Goal: Task Accomplishment & Management: Complete application form

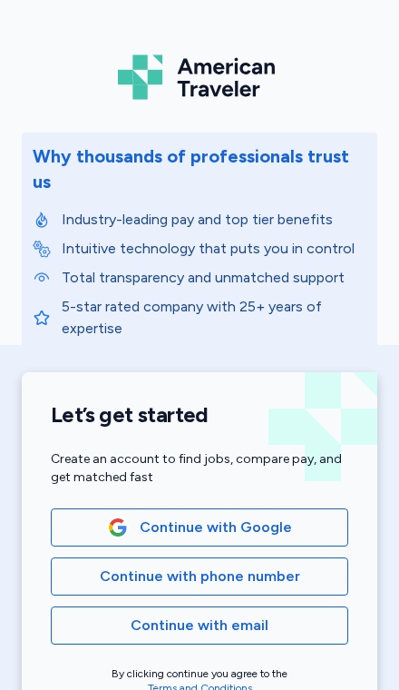
click at [282, 516] on span "Continue with Google" at bounding box center [216, 527] width 152 height 22
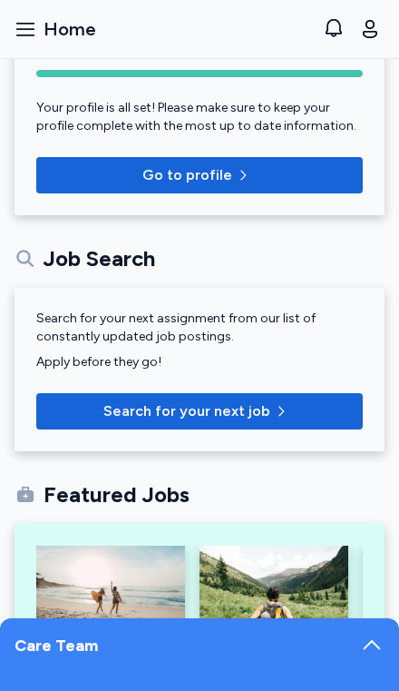
scroll to position [149, 0]
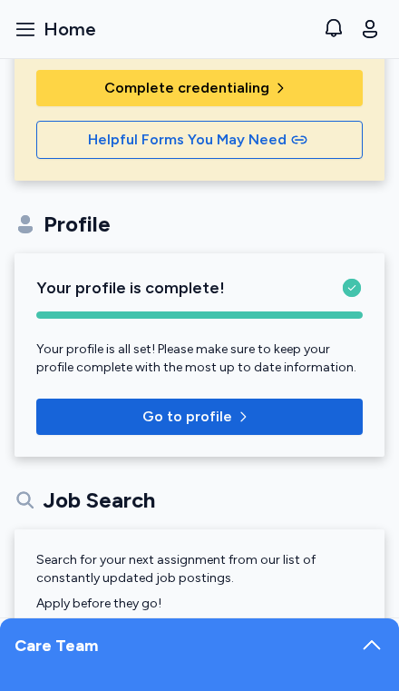
click at [117, 85] on span "Complete credentialing" at bounding box center [186, 88] width 165 height 22
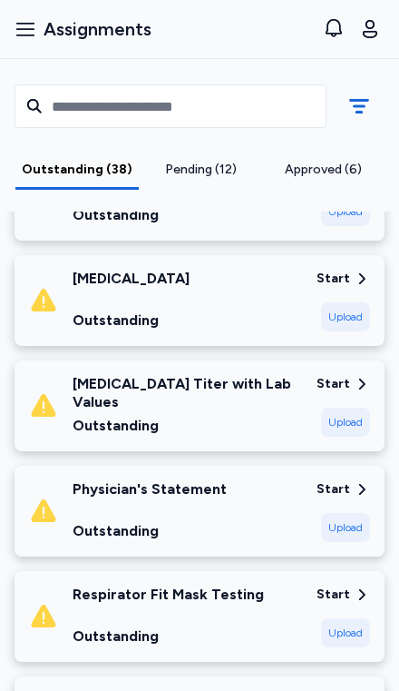
scroll to position [904, 0]
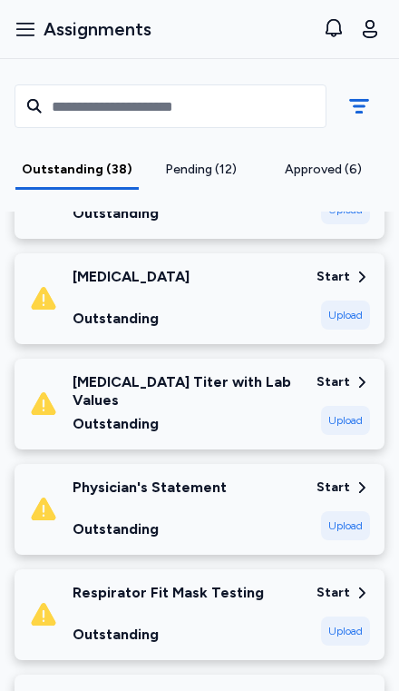
click at [352, 373] on div "Start" at bounding box center [344, 382] width 54 height 18
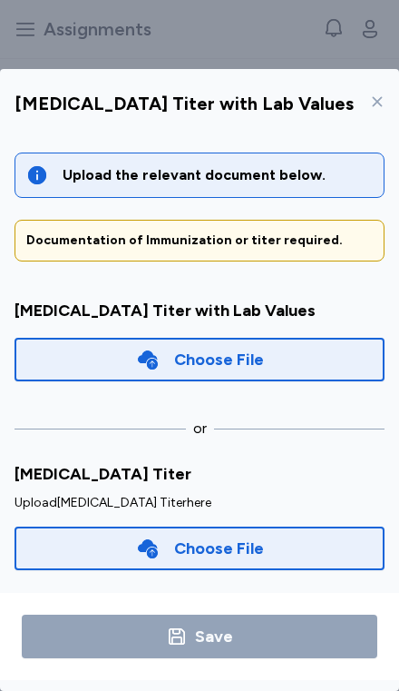
scroll to position [0, 0]
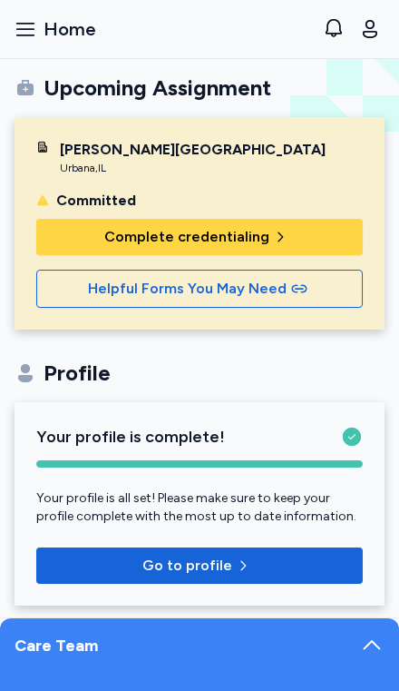
click at [178, 242] on span "Complete credentialing" at bounding box center [186, 237] width 165 height 22
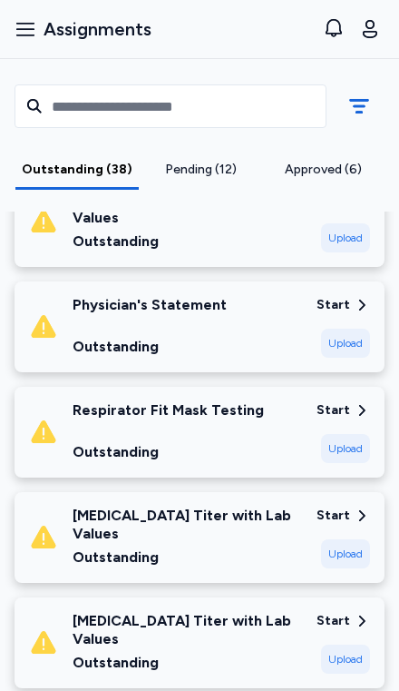
scroll to position [1077, 0]
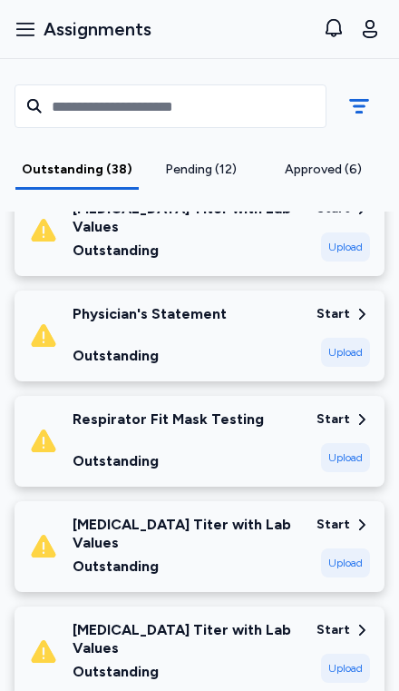
click at [351, 305] on div "Start" at bounding box center [344, 314] width 54 height 18
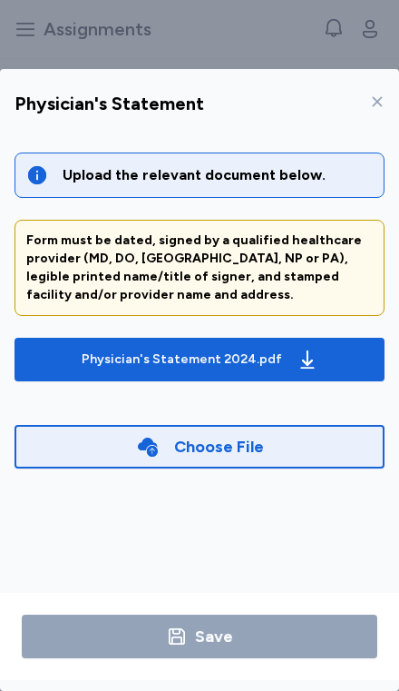
click at [116, 152] on div "Upload the relevant document below." at bounding box center [200, 174] width 370 height 45
click at [122, 164] on div "Upload the relevant document below." at bounding box center [218, 175] width 310 height 22
click at [125, 164] on div "Upload the relevant document below." at bounding box center [218, 175] width 310 height 22
click at [352, 345] on span "Physician's Statement 2024.pdf" at bounding box center [199, 359] width 341 height 29
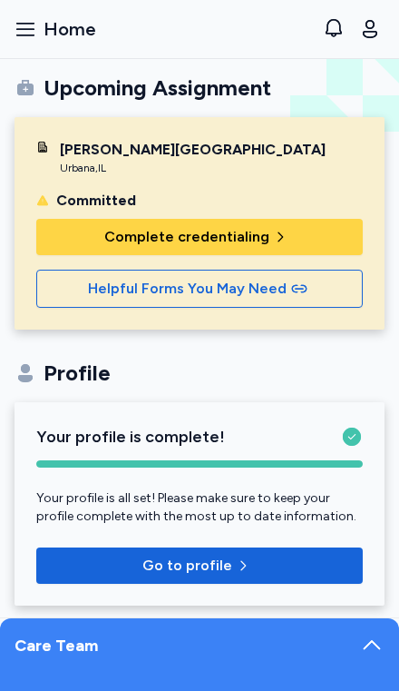
click at [108, 234] on span "Complete credentialing" at bounding box center [200, 237] width 298 height 22
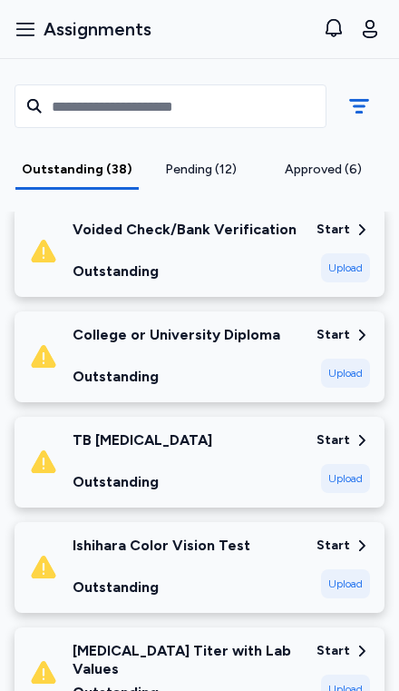
scroll to position [1689, 0]
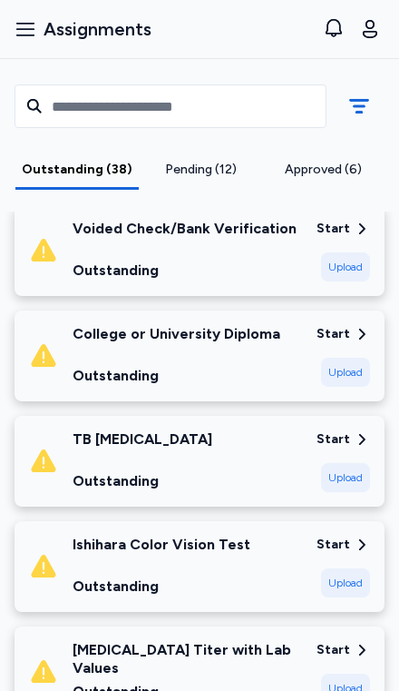
click at [345, 430] on div "Start" at bounding box center [334, 439] width 34 height 18
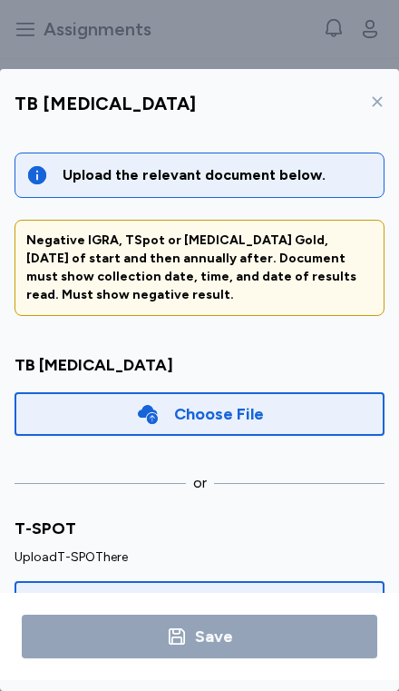
scroll to position [18, 0]
click at [365, 668] on div "Save" at bounding box center [199, 636] width 399 height 87
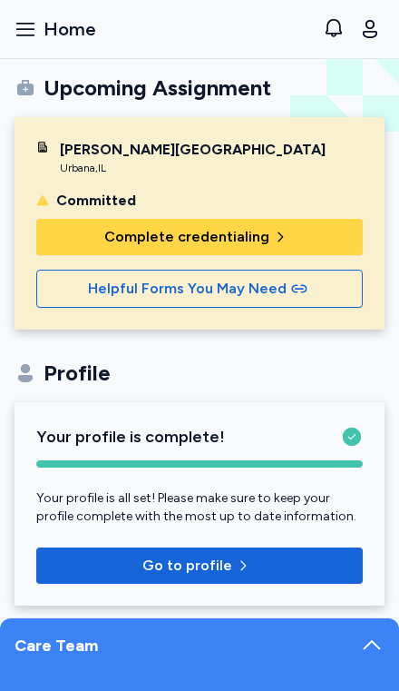
click at [282, 225] on button "Complete credentialing" at bounding box center [199, 237] width 327 height 36
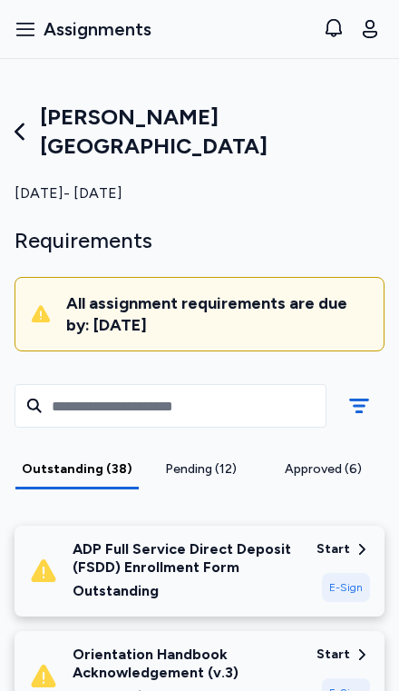
click at [41, 105] on div "[PERSON_NAME][GEOGRAPHIC_DATA]" at bounding box center [200, 132] width 370 height 58
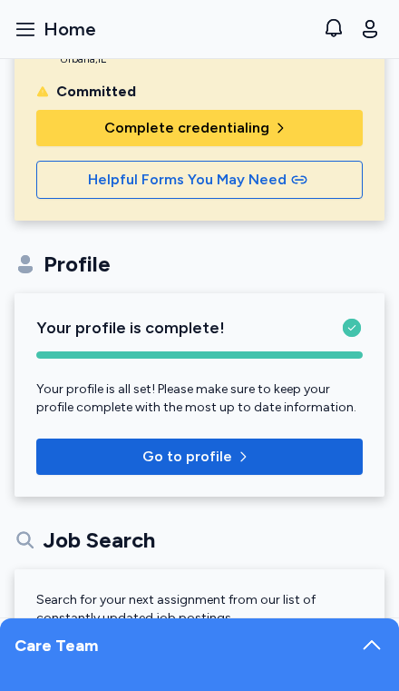
scroll to position [8, 0]
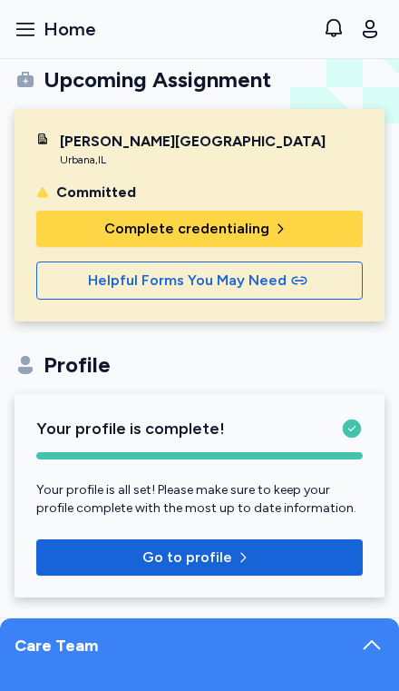
click at [264, 222] on span "Complete credentialing" at bounding box center [186, 229] width 165 height 22
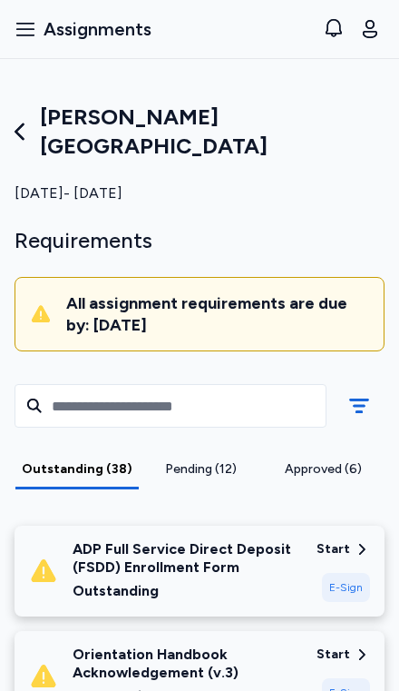
click at [199, 460] on div "Pending (12)" at bounding box center [201, 469] width 108 height 18
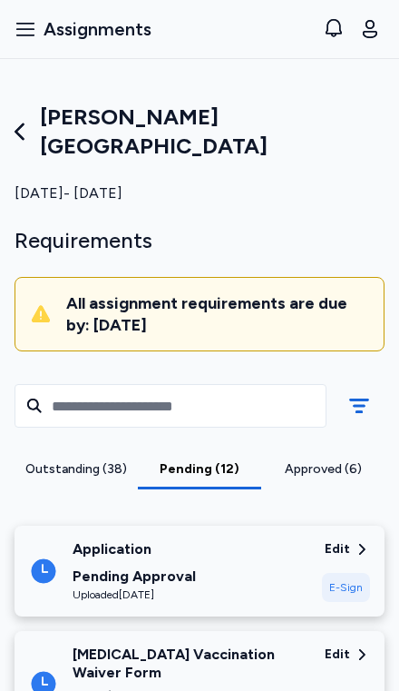
click at [333, 460] on div "Approved (6)" at bounding box center [323, 469] width 109 height 18
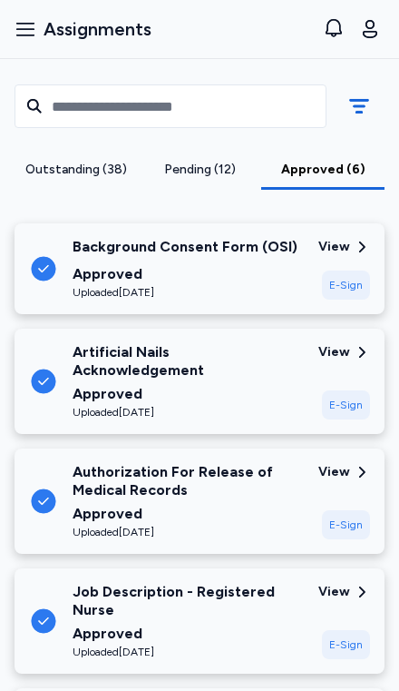
scroll to position [304, 0]
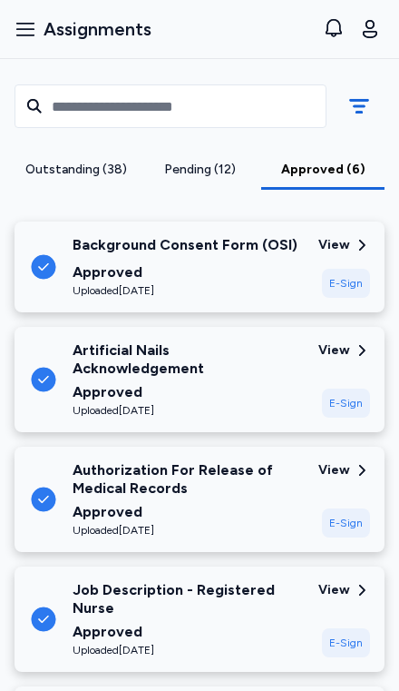
click at [250, 581] on div "Job Description - Registered Nurse" at bounding box center [188, 599] width 231 height 36
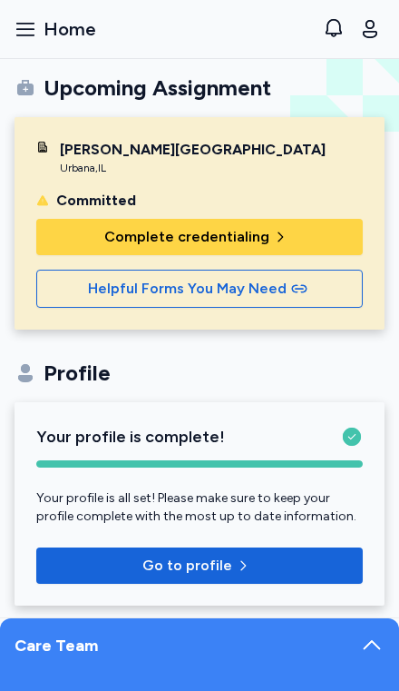
click at [228, 203] on div "Committed" at bounding box center [199, 201] width 327 height 22
click at [266, 225] on button "Complete credentialing" at bounding box center [199, 237] width 327 height 36
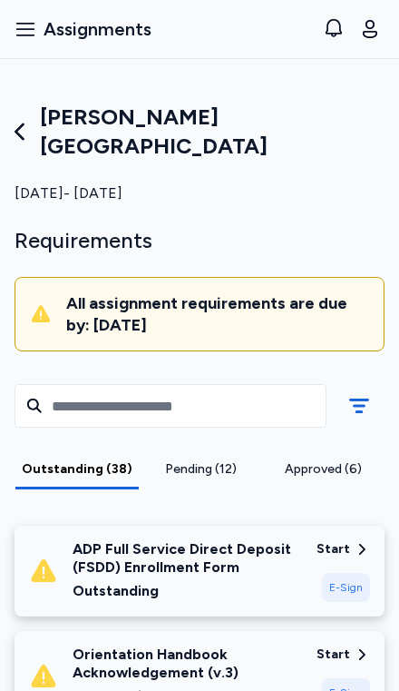
click at [220, 460] on div "Pending (12)" at bounding box center [201, 469] width 108 height 18
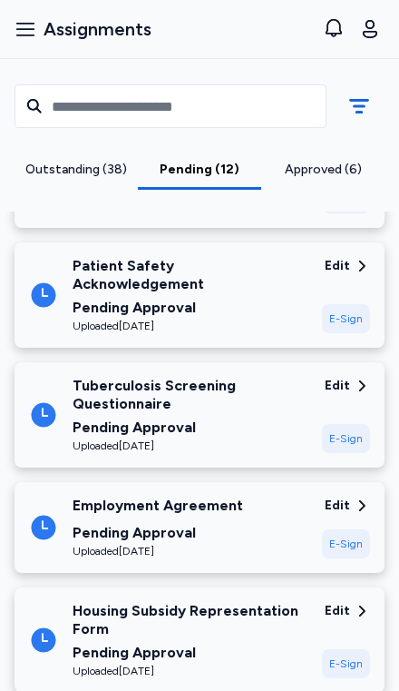
scroll to position [857, 0]
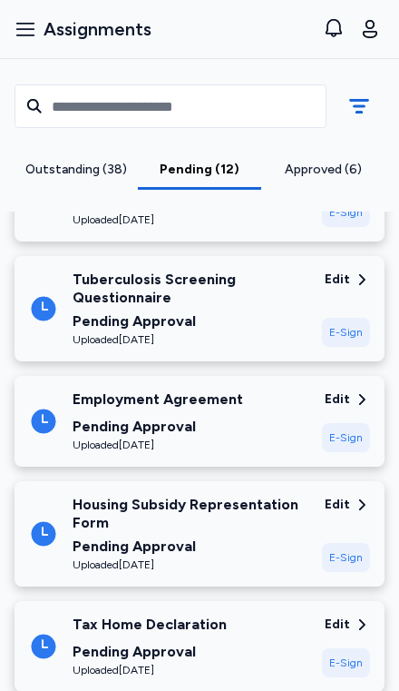
click at [279, 390] on div "Employment Agreement Pending Approval Uploaded [DATE]" at bounding box center [168, 421] width 279 height 62
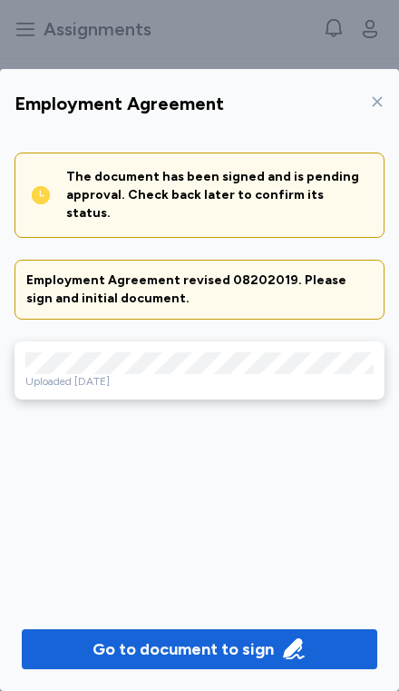
click at [289, 374] on div "Uploaded [DATE]" at bounding box center [199, 381] width 348 height 15
